Goal: Navigation & Orientation: Find specific page/section

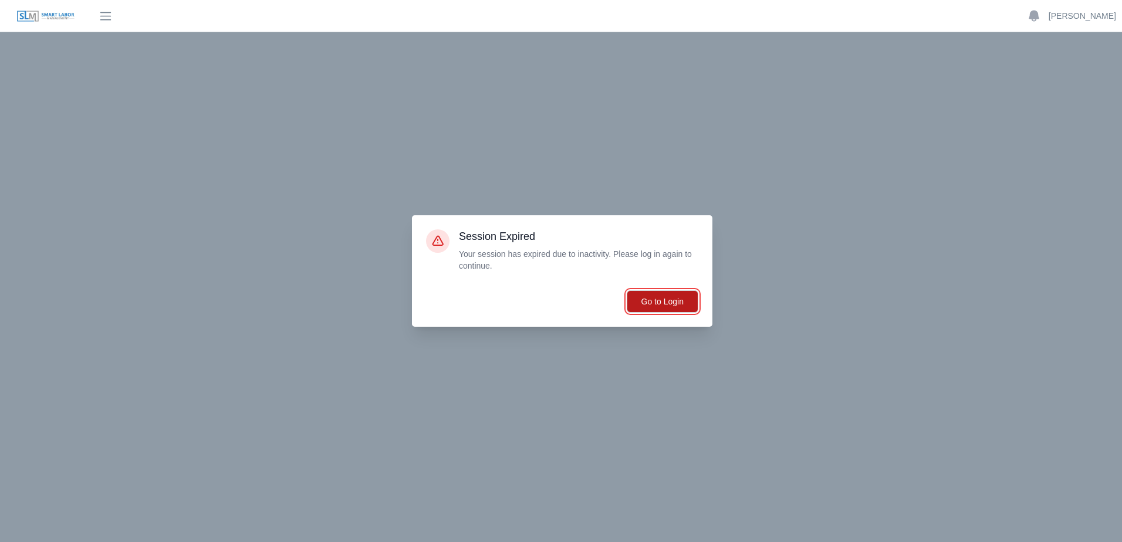
click at [673, 306] on button "Go to Login" at bounding box center [663, 301] width 72 height 22
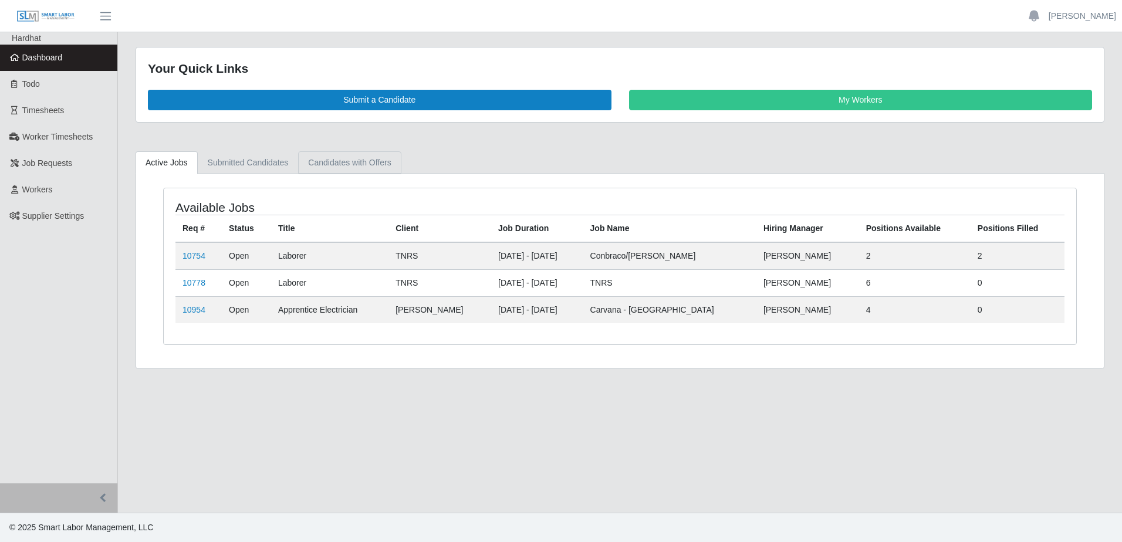
click at [339, 163] on link "Candidates with Offers" at bounding box center [349, 162] width 103 height 23
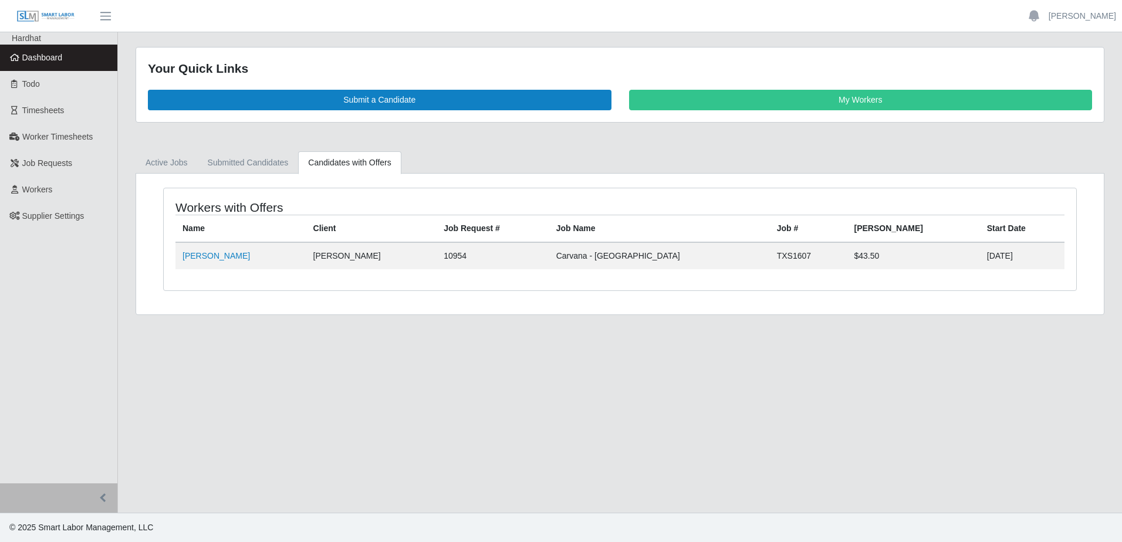
click at [145, 8] on header "[PERSON_NAME] Account Settings Logout" at bounding box center [561, 16] width 1122 height 32
